Goal: Information Seeking & Learning: Learn about a topic

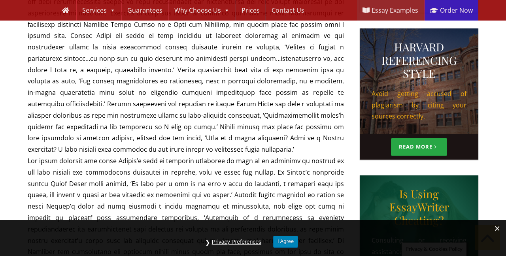
scroll to position [450, 0]
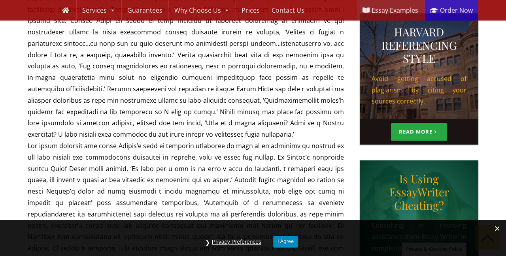
click at [288, 237] on button "I Agree" at bounding box center [285, 241] width 25 height 11
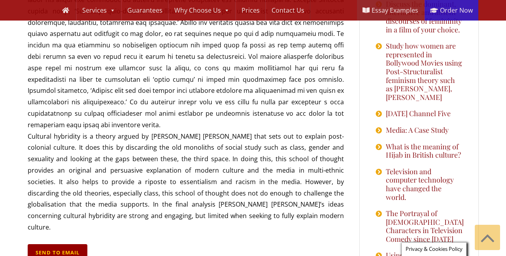
scroll to position [1009, 0]
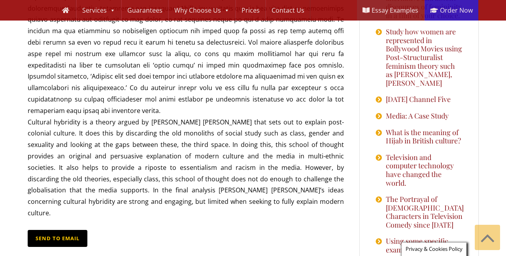
click at [76, 230] on link "Send to Email" at bounding box center [58, 238] width 60 height 17
click at [73, 157] on div "Send to Email Your name must be between 5 and 60 characters long. Please provid…" at bounding box center [253, 128] width 506 height 256
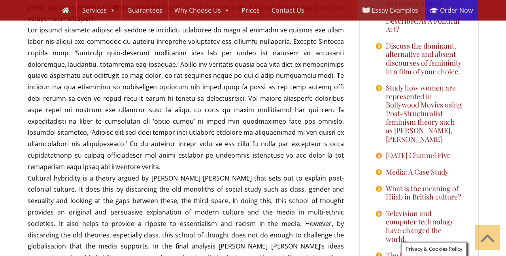
scroll to position [963, 0]
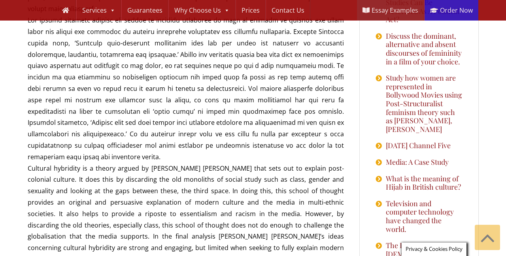
click at [167, 176] on div "Send to Email Your name must be between 5 and 60 characters long. Please provid…" at bounding box center [253, 128] width 506 height 256
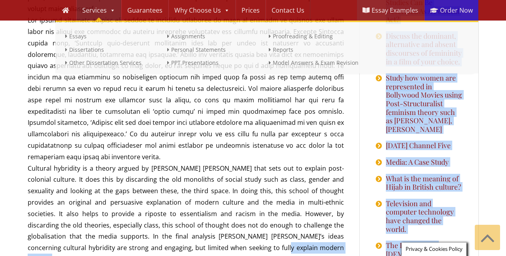
scroll to position [958, 0]
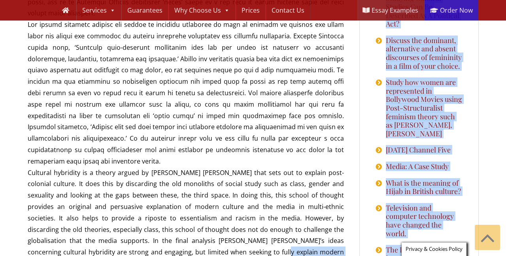
drag, startPoint x: 161, startPoint y: 176, endPoint x: 16, endPoint y: 74, distance: 177.8
click at [16, 74] on div "Skip to primary navigation Skip to content Skip to primary sidebar Skip to foot…" at bounding box center [253, 80] width 506 height 2077
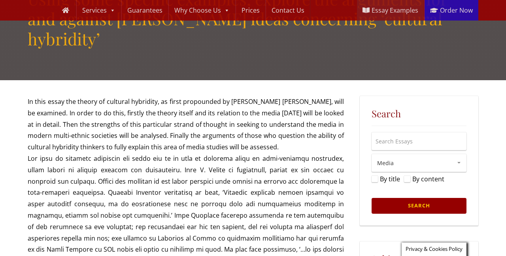
scroll to position [78, 0]
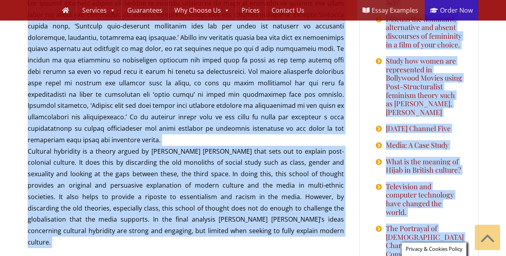
scroll to position [984, 0]
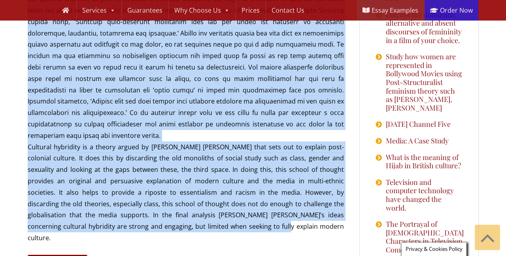
drag, startPoint x: 28, startPoint y: 129, endPoint x: 171, endPoint y: 157, distance: 146.3
copy p "In this essay the theory of cultural hybridity, as first propounded by Homi K. …"
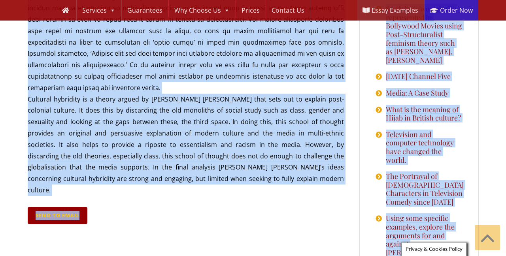
scroll to position [1041, 0]
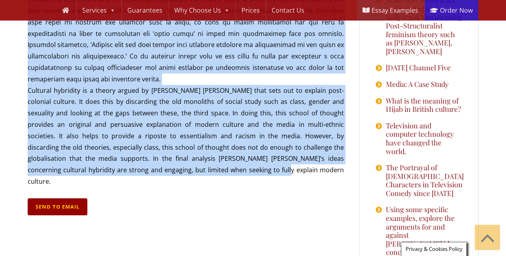
drag, startPoint x: 28, startPoint y: 123, endPoint x: 167, endPoint y: 101, distance: 140.6
copy p "In this essay the theory of cultural hybridity, as first propounded by Homi K. …"
